Goal: Task Accomplishment & Management: Complete application form

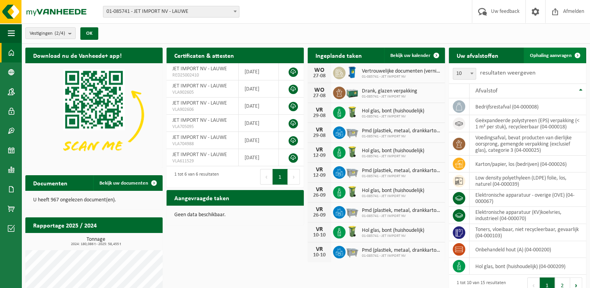
click at [562, 51] on link "Ophaling aanvragen" at bounding box center [555, 56] width 62 height 16
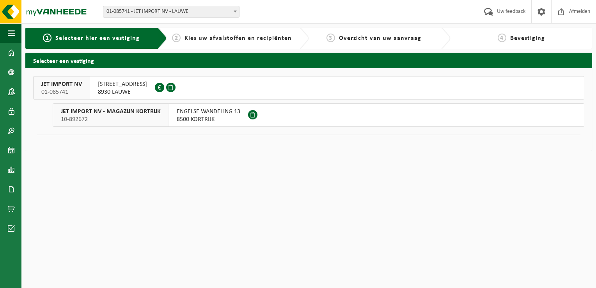
click at [112, 85] on span "REKKEMSTRAAT 58" at bounding box center [122, 84] width 49 height 8
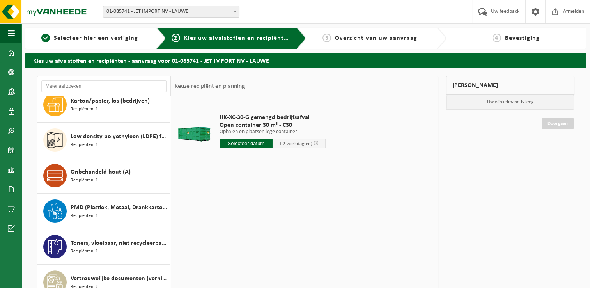
scroll to position [226, 0]
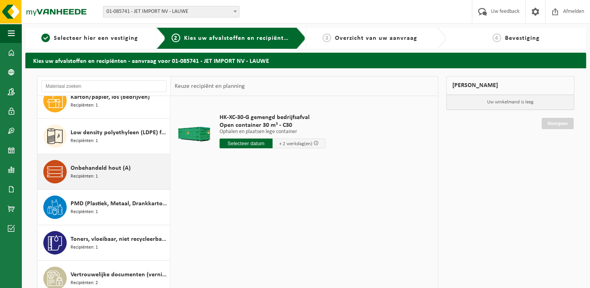
click at [111, 168] on span "Onbehandeld hout (A)" at bounding box center [101, 167] width 60 height 9
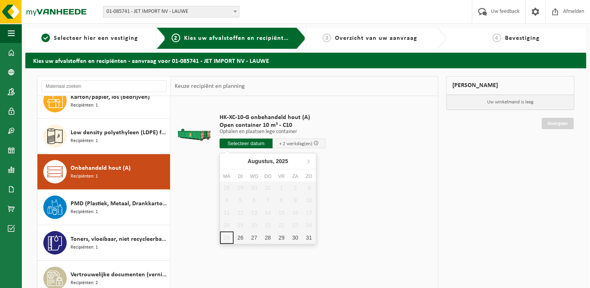
click at [236, 142] on input "text" at bounding box center [246, 143] width 53 height 10
click at [239, 238] on div "26" at bounding box center [241, 237] width 14 height 12
type input "Van 2025-08-26"
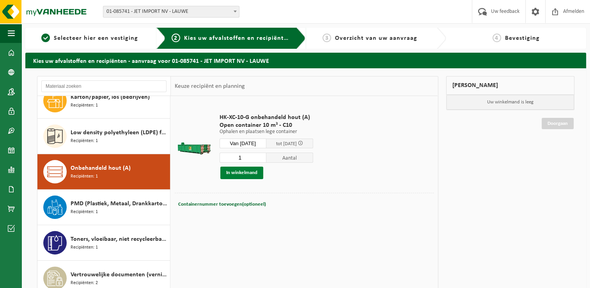
click at [234, 175] on button "In winkelmand" at bounding box center [241, 173] width 43 height 12
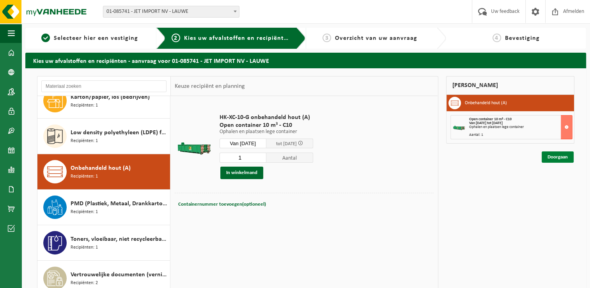
click at [555, 158] on link "Doorgaan" at bounding box center [558, 156] width 32 height 11
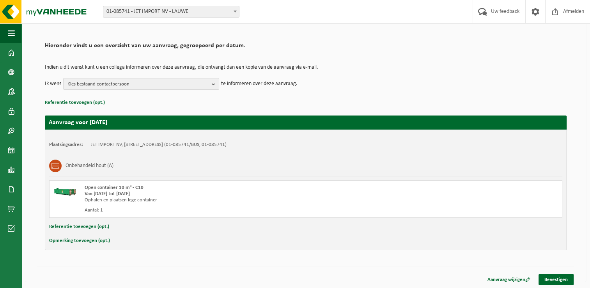
scroll to position [46, 0]
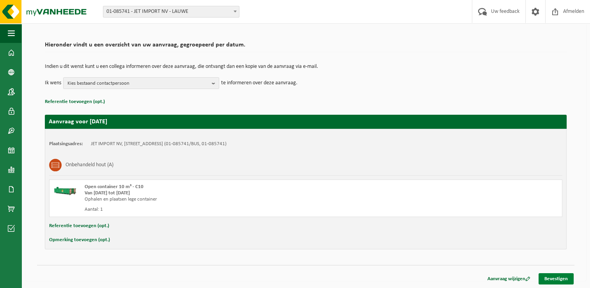
click at [553, 276] on link "Bevestigen" at bounding box center [556, 278] width 35 height 11
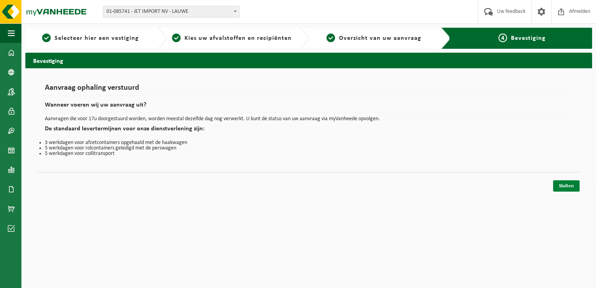
click at [563, 187] on link "Sluiten" at bounding box center [566, 185] width 27 height 11
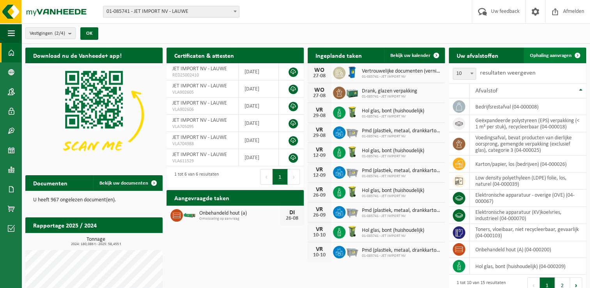
click at [542, 54] on span "Ophaling aanvragen" at bounding box center [551, 55] width 42 height 5
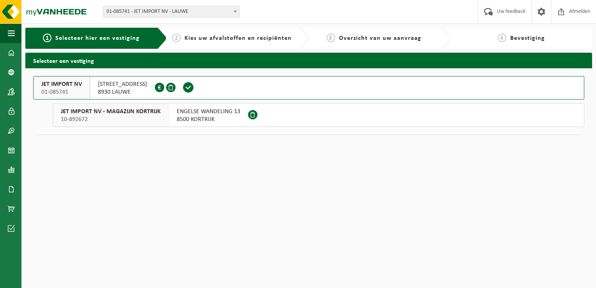
click at [119, 109] on span "JET IMPORT NV - MAGAZIJN KORTRIJK" at bounding box center [111, 112] width 100 height 8
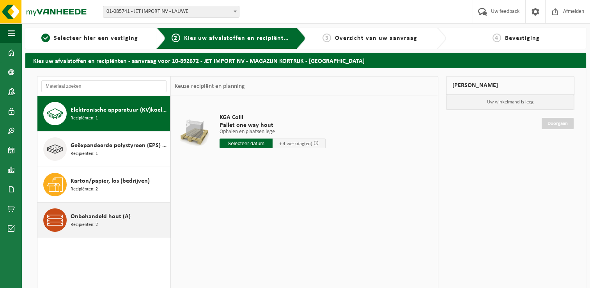
click at [80, 218] on span "Onbehandeld hout (A)" at bounding box center [101, 216] width 60 height 9
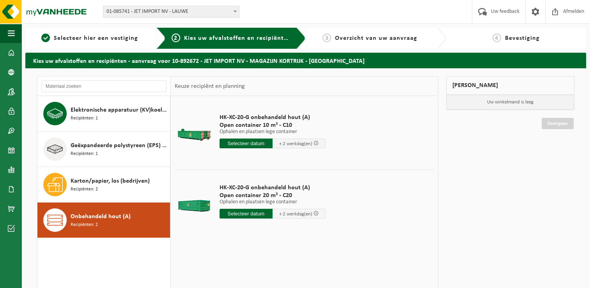
click at [237, 143] on input "text" at bounding box center [246, 143] width 53 height 10
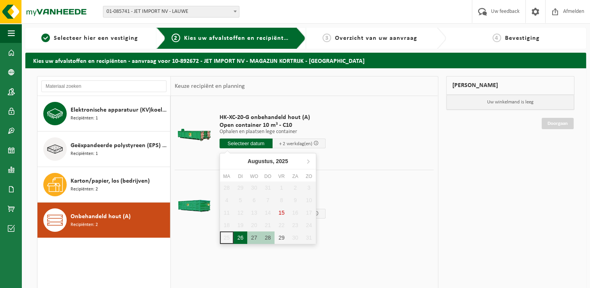
click at [237, 237] on div "26" at bounding box center [241, 237] width 14 height 12
type input "Van 2025-08-26"
type input "2025-08-26"
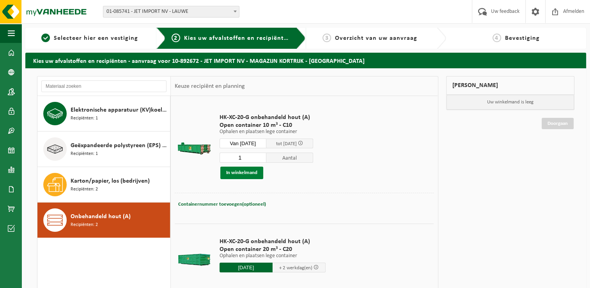
click at [248, 172] on button "In winkelmand" at bounding box center [241, 173] width 43 height 12
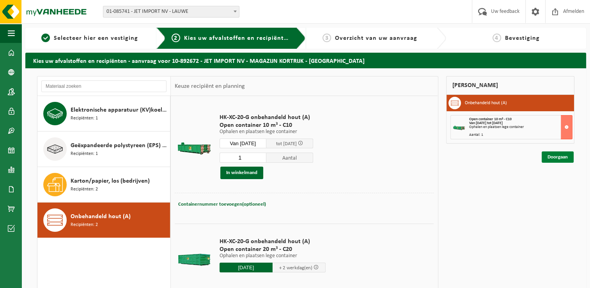
click at [559, 157] on link "Doorgaan" at bounding box center [558, 156] width 32 height 11
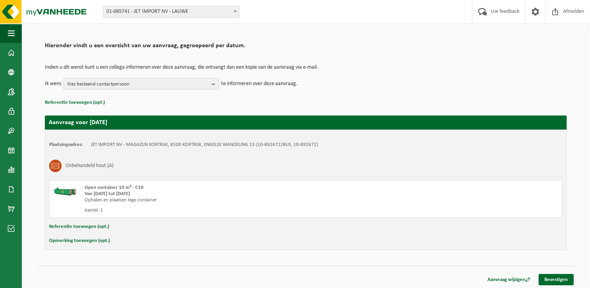
scroll to position [46, 0]
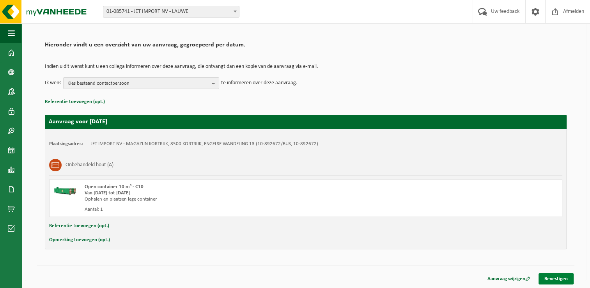
click at [558, 278] on link "Bevestigen" at bounding box center [556, 278] width 35 height 11
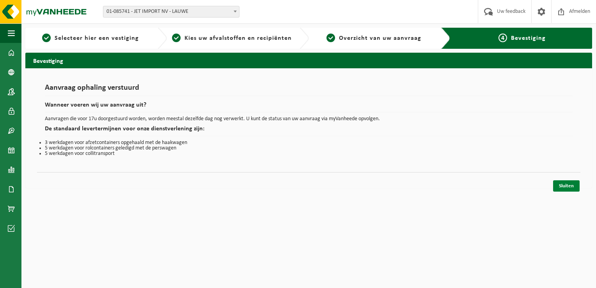
click at [564, 183] on link "Sluiten" at bounding box center [566, 185] width 27 height 11
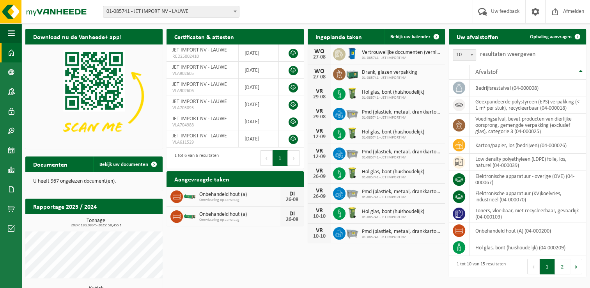
scroll to position [6, 0]
